Goal: Information Seeking & Learning: Learn about a topic

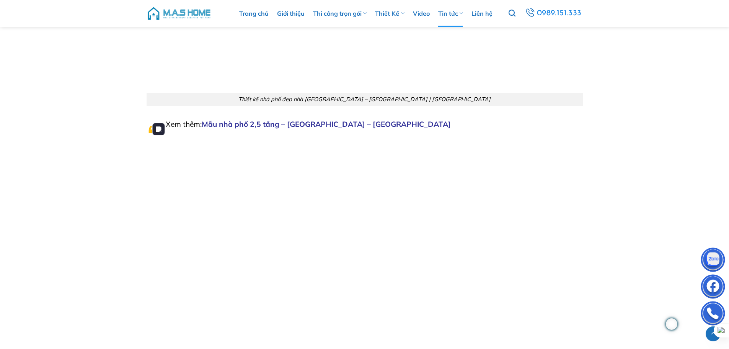
scroll to position [7119, 0]
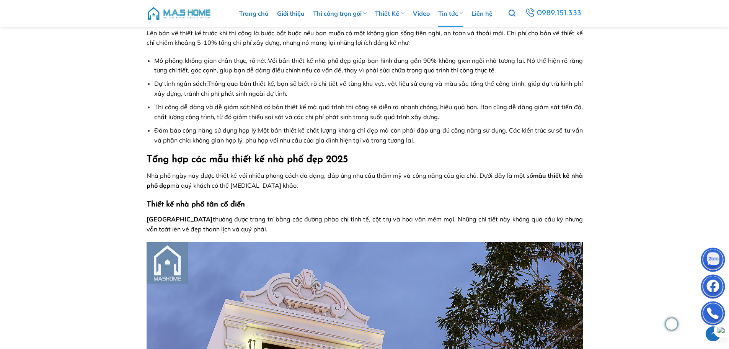
scroll to position [689, 0]
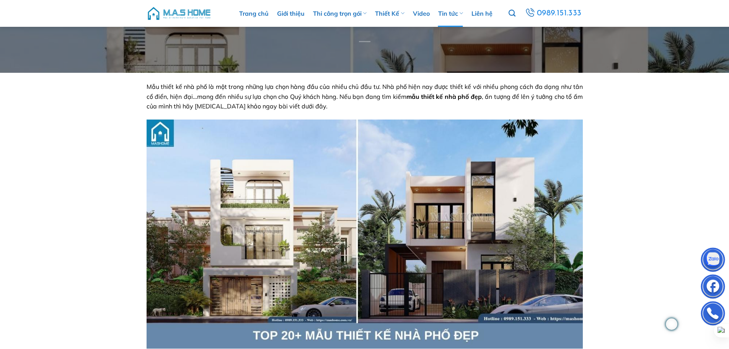
click at [193, 96] on span "Mẫu thiết kế nhà phố là một trong những lựa chọn hàng đầu của nhiều chủ đầu tư.…" at bounding box center [365, 96] width 436 height 27
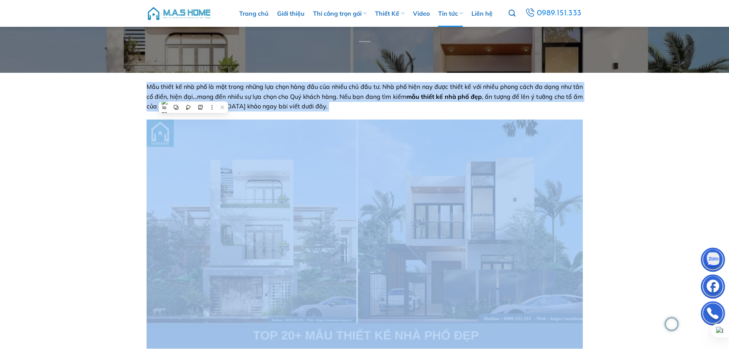
click at [193, 96] on span "Mẫu thiết kế nhà phố là một trong những lựa chọn hàng đầu của nhiều chủ đầu tư.…" at bounding box center [365, 96] width 436 height 27
copy span "Mẫu thiết kế nhà phố là một trong những lựa chọn hàng đầu của nhiều chủ đầu tư.…"
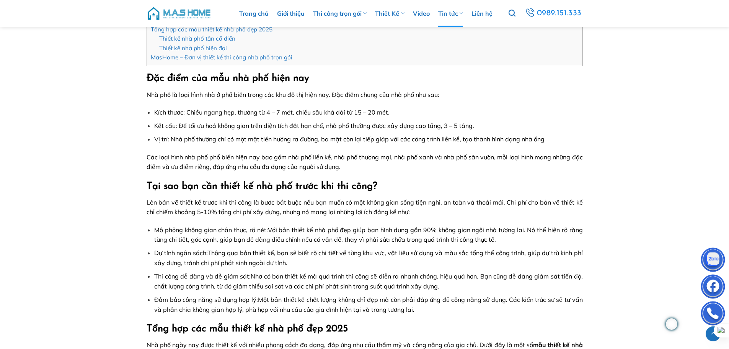
scroll to position [459, 0]
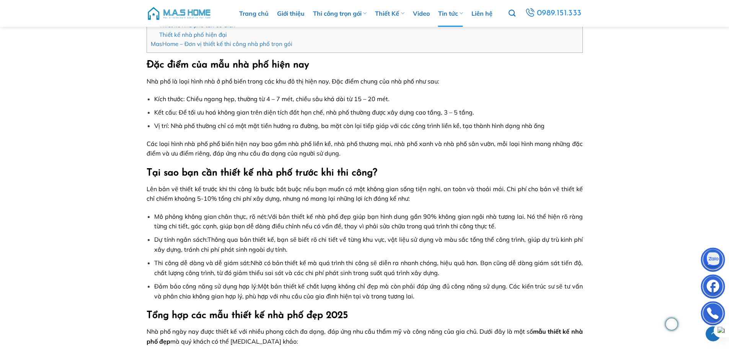
click at [180, 155] on span "Các loại hình nhà phố phổ biến hiện nay bao gồm nhà phố liền kề, nhà phố thương…" at bounding box center [365, 149] width 436 height 18
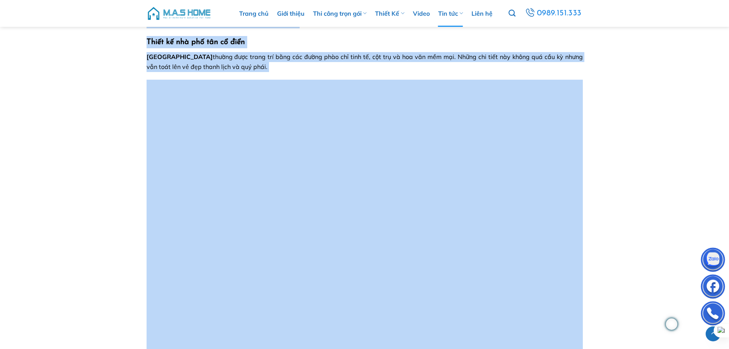
scroll to position [793, 0]
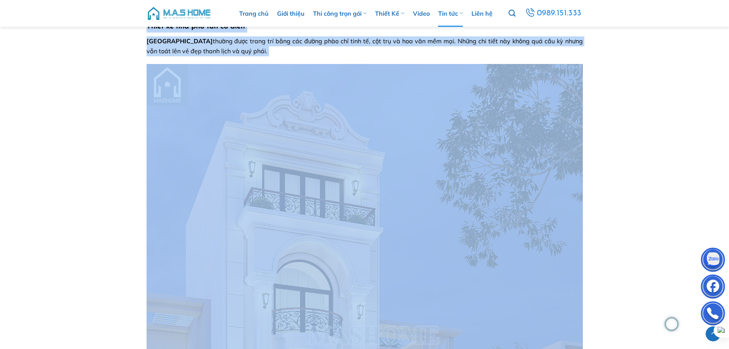
drag, startPoint x: 145, startPoint y: 65, endPoint x: 259, endPoint y: 50, distance: 114.7
copy div "Lor ipsu dol sit ame con adip eli Sed doe te inci utla etd m ali enim admin ven…"
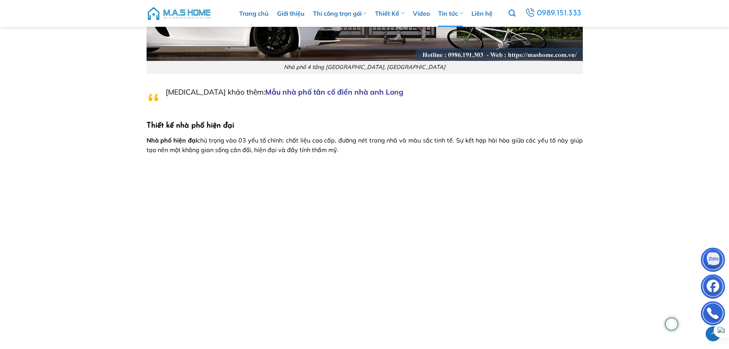
scroll to position [4429, 0]
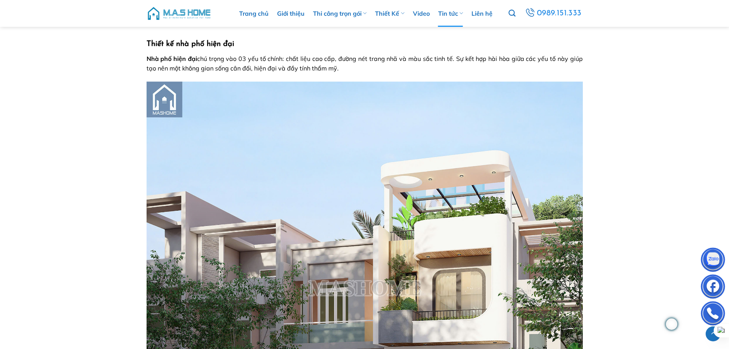
drag, startPoint x: 146, startPoint y: 42, endPoint x: 364, endPoint y: 70, distance: 220.0
click at [364, 70] on div "Mẫu thiết kế nhà phố là một trong những lựa chọn hàng đầu của nhiều chủ đầu tư.…" at bounding box center [365, 242] width 448 height 9045
copy div "Thiết kế nhà phố hiện đại Nhà phố hiện đại chú trọng vào 03 yếu tố chính: chất …"
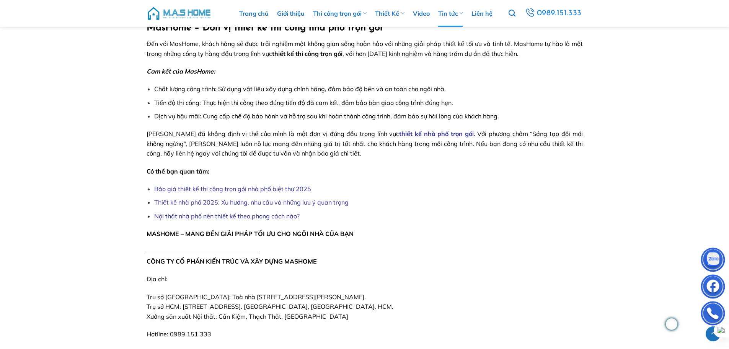
scroll to position [7759, 0]
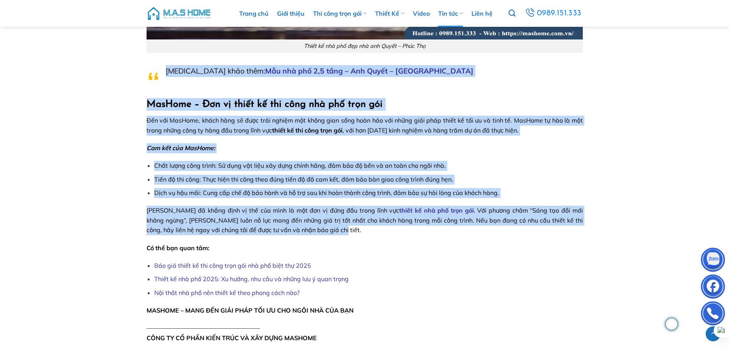
drag, startPoint x: 149, startPoint y: 103, endPoint x: 314, endPoint y: 230, distance: 208.2
copy div "Tham khảo thêm: Mẫu nhà phố 2,5 tầng – Anh Quyết – Phúc Thọ MasHome – Đơn vị th…"
